Goal: Task Accomplishment & Management: Use online tool/utility

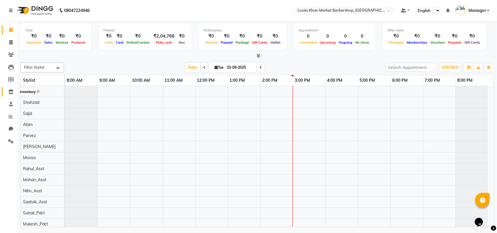
click at [11, 90] on icon at bounding box center [10, 92] width 5 height 4
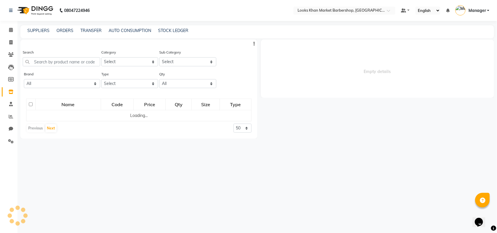
select select
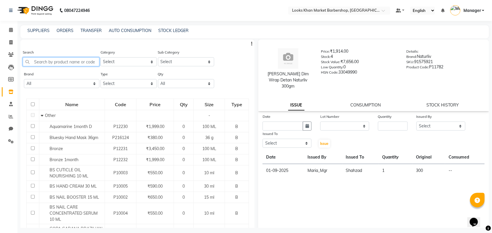
click at [54, 63] on input "text" at bounding box center [61, 61] width 77 height 9
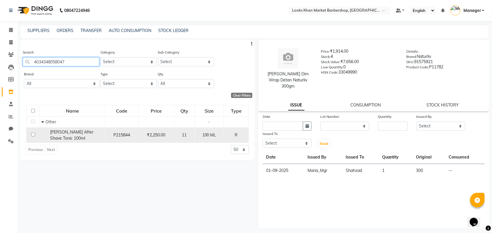
type input "4034348058047"
click at [31, 134] on input "checkbox" at bounding box center [33, 135] width 4 height 4
checkbox input "true"
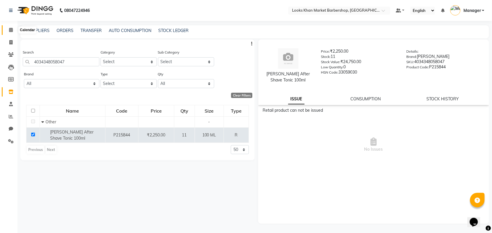
click at [10, 29] on icon at bounding box center [11, 30] width 4 height 4
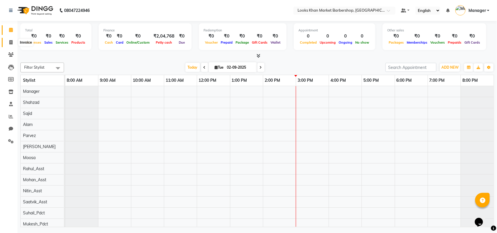
click at [12, 40] on icon at bounding box center [10, 42] width 3 height 4
select select "service"
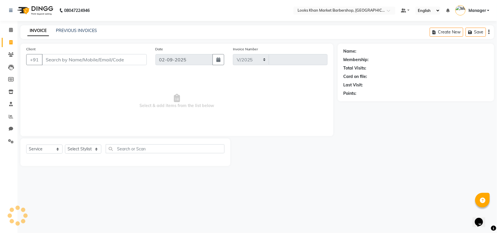
select select "8030"
type input "3355"
click at [56, 60] on input "Client" at bounding box center [94, 59] width 105 height 11
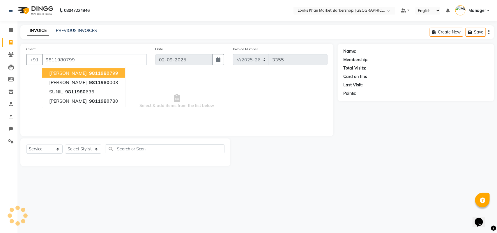
type input "9811980799"
select select "1: Object"
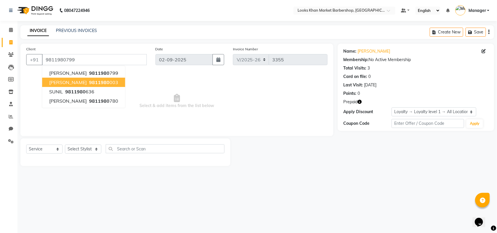
click at [193, 93] on span "Select & add items from the list below" at bounding box center [176, 101] width 301 height 58
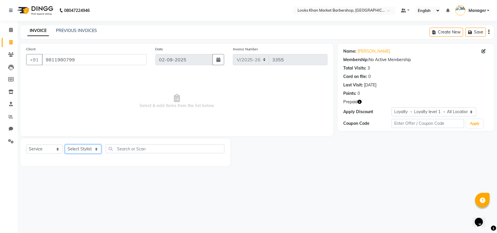
click at [78, 148] on select "Select Stylist Abhishek_pdct Akash_pdct Alam Counter_Sales [PERSON_NAME] [DATE]…" at bounding box center [83, 149] width 36 height 9
select select "72599"
click at [65, 145] on select "Select Stylist Abhishek_pdct Akash_pdct Alam Counter_Sales [PERSON_NAME] [DATE]…" at bounding box center [83, 149] width 36 height 9
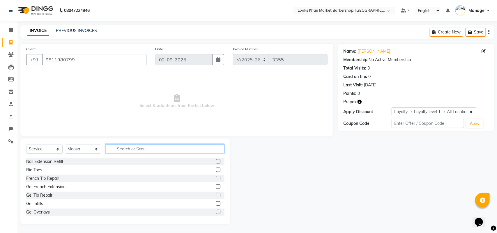
click at [124, 147] on input "text" at bounding box center [165, 148] width 119 height 9
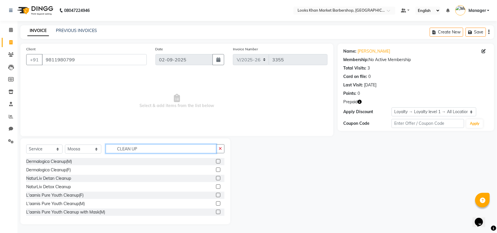
click at [145, 153] on input "CLEAN UP" at bounding box center [161, 148] width 111 height 9
type input "C"
type input "CUT"
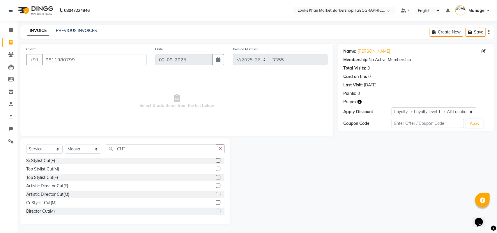
click at [216, 202] on label at bounding box center [218, 203] width 4 height 4
click at [216, 202] on input "checkbox" at bounding box center [218, 203] width 4 height 4
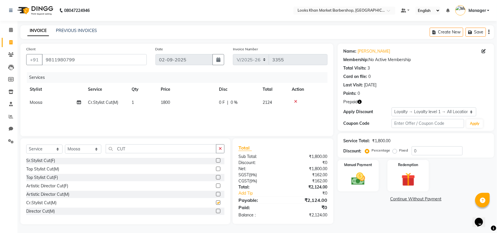
checkbox input "false"
click at [165, 100] on span "1800" at bounding box center [165, 102] width 9 height 5
select select "72599"
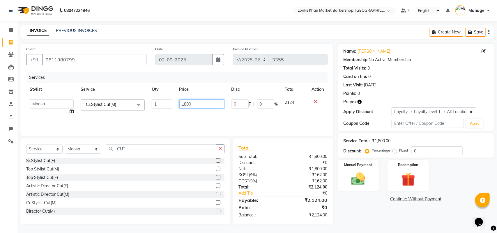
drag, startPoint x: 203, startPoint y: 104, endPoint x: 130, endPoint y: 112, distance: 73.6
click at [130, 112] on tr "Abhishek_pdct Akash_pdct Alam Counter_Sales [PERSON_NAME] [DATE]_Mgr Manager Ma…" at bounding box center [176, 107] width 301 height 22
type input "2000"
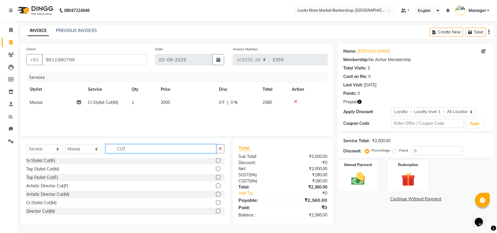
drag, startPoint x: 133, startPoint y: 144, endPoint x: 119, endPoint y: 147, distance: 14.8
click at [119, 147] on input "CUT" at bounding box center [161, 148] width 111 height 9
type input "C"
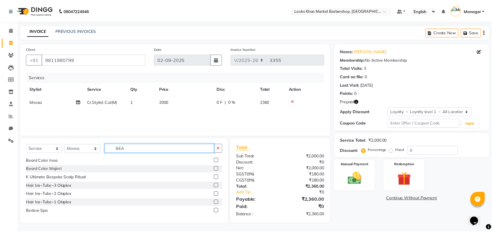
scroll to position [0, 0]
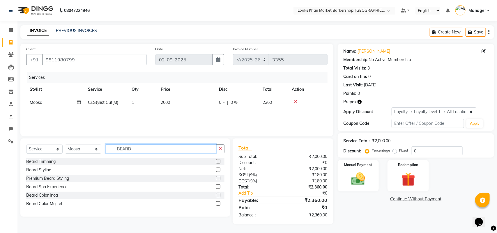
type input "BEARD"
click at [217, 160] on label at bounding box center [218, 161] width 4 height 4
click at [217, 160] on input "checkbox" at bounding box center [218, 162] width 4 height 4
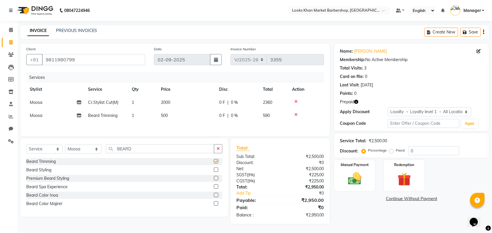
checkbox input "false"
click at [167, 113] on span "500" at bounding box center [164, 115] width 7 height 5
select select "72599"
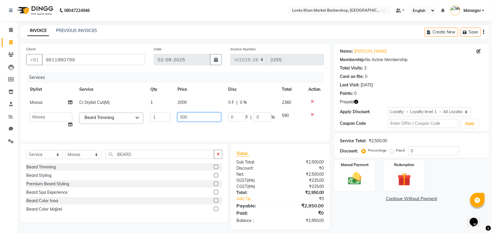
drag, startPoint x: 190, startPoint y: 113, endPoint x: 157, endPoint y: 117, distance: 33.2
click at [158, 118] on tr "Abhishek_pdct Akash_pdct Alam Counter_Sales [PERSON_NAME] [DATE]_Mgr Manager Ma…" at bounding box center [175, 120] width 298 height 22
type input "1000"
click at [356, 102] on icon "button" at bounding box center [356, 102] width 4 height 4
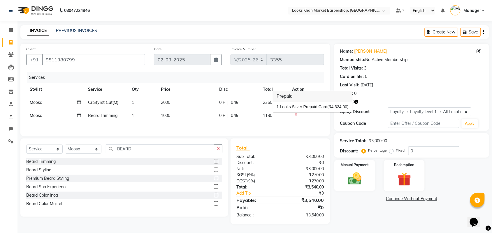
click at [356, 102] on icon "button" at bounding box center [356, 102] width 4 height 4
click at [359, 173] on img at bounding box center [354, 179] width 23 height 16
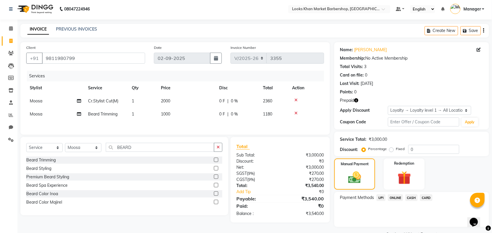
click at [425, 199] on span "CARD" at bounding box center [426, 198] width 13 height 7
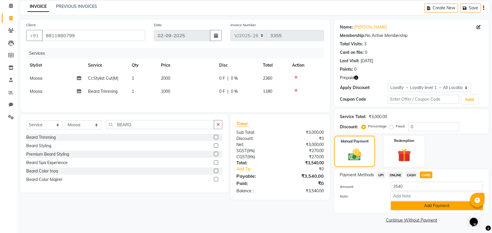
click at [429, 208] on button "Add Payment" at bounding box center [437, 206] width 92 height 9
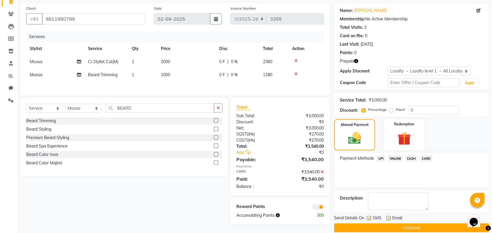
scroll to position [49, 0]
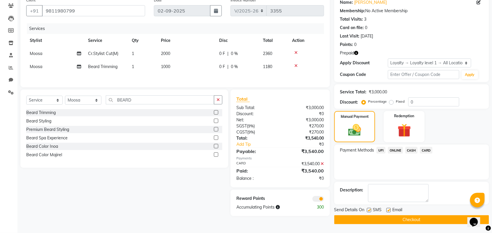
click at [375, 218] on button "Checkout" at bounding box center [411, 220] width 155 height 9
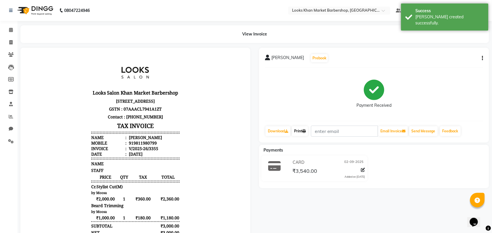
click at [302, 130] on link "Print" at bounding box center [300, 131] width 16 height 10
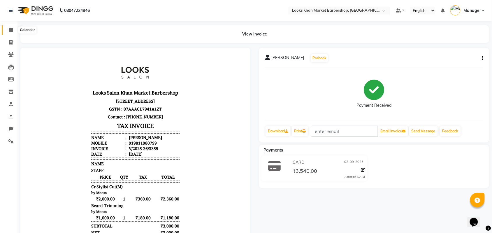
click at [13, 29] on span at bounding box center [11, 30] width 10 height 7
